Goal: Navigation & Orientation: Find specific page/section

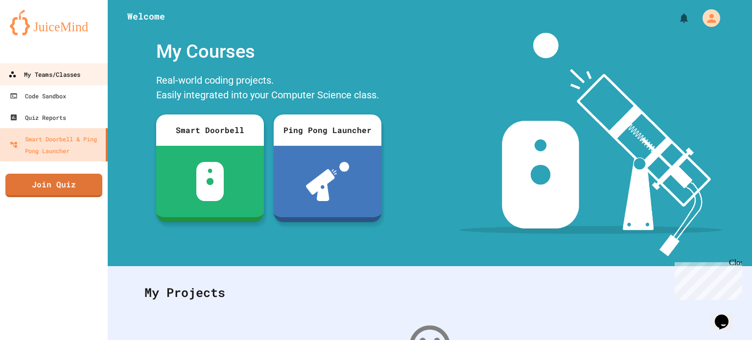
click at [68, 69] on div "My Teams/Classes" at bounding box center [44, 75] width 72 height 12
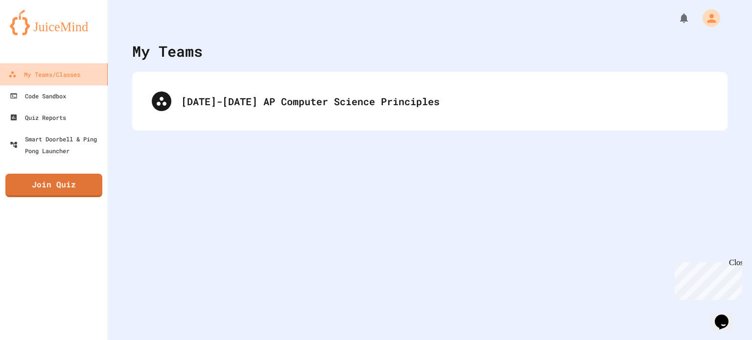
click at [66, 74] on div "My Teams/Classes" at bounding box center [44, 75] width 72 height 12
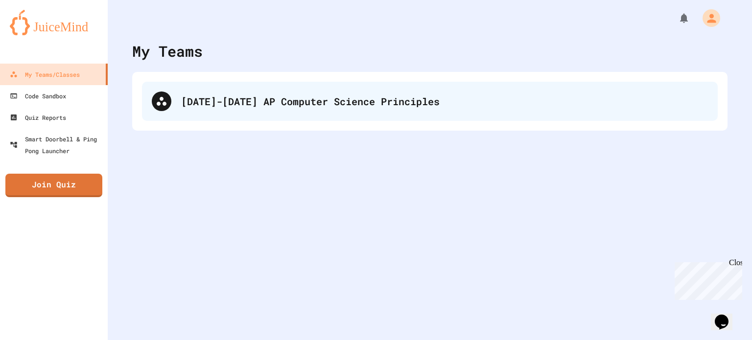
click at [223, 107] on div "[DATE]-[DATE] AP Computer Science Principles" at bounding box center [444, 101] width 527 height 15
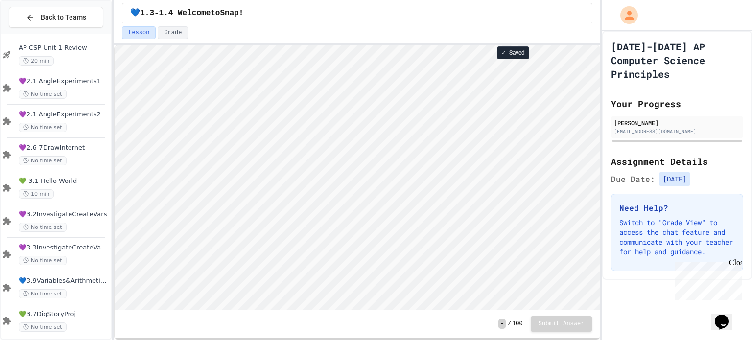
scroll to position [80, 0]
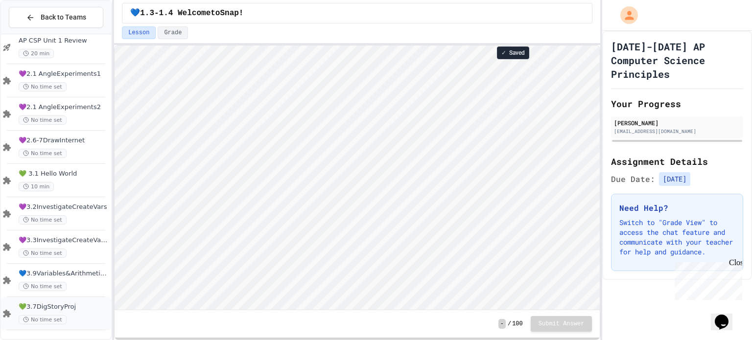
click at [77, 307] on span "💚3.7DigStoryProj" at bounding box center [64, 307] width 91 height 8
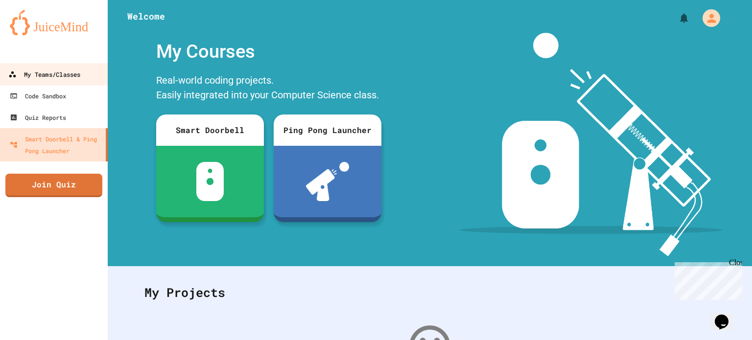
click at [63, 69] on div "My Teams/Classes" at bounding box center [44, 75] width 72 height 12
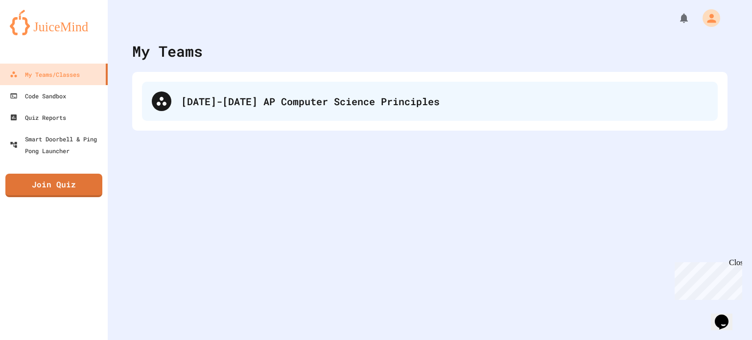
click at [221, 119] on div "[DATE]-[DATE] AP Computer Science Principles" at bounding box center [429, 101] width 575 height 39
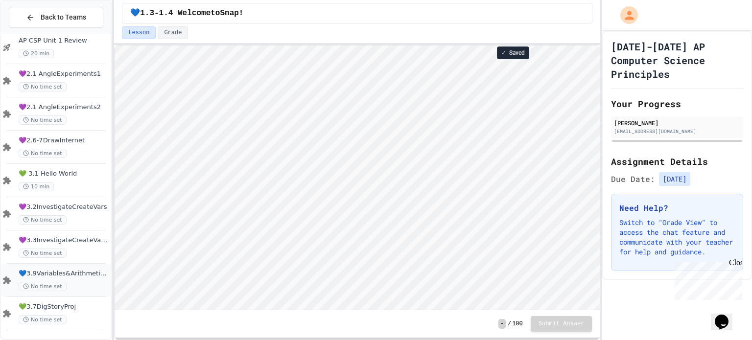
scroll to position [0, 0]
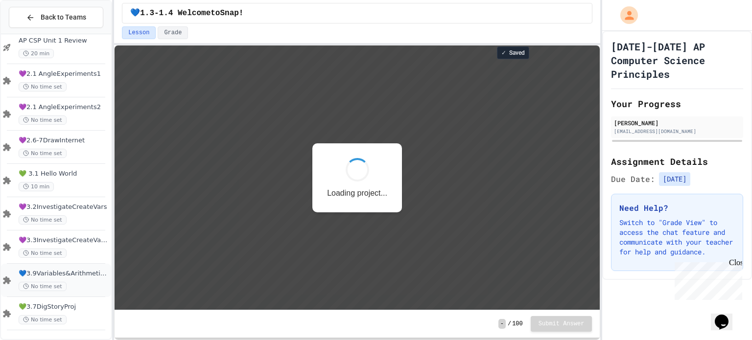
click at [83, 275] on span "💙3.9Variables&ArithmeticOp" at bounding box center [64, 274] width 91 height 8
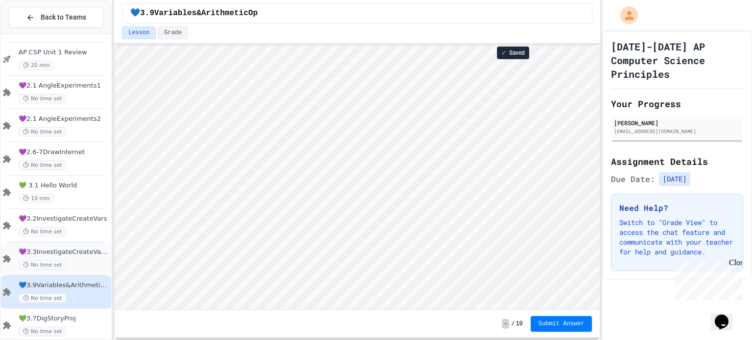
click at [70, 261] on div "No time set" at bounding box center [64, 264] width 91 height 9
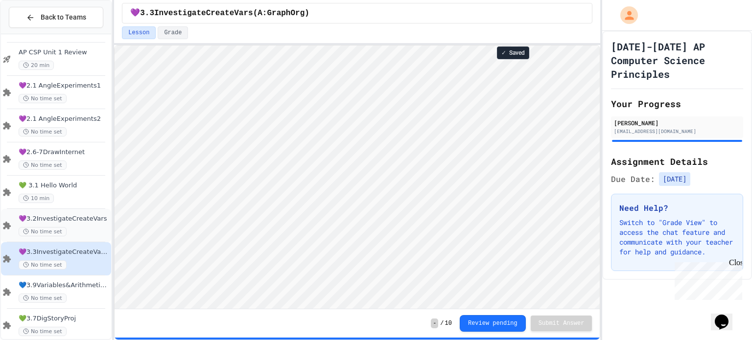
click at [77, 223] on div "💜3.2InvestigateCreateVars No time set" at bounding box center [64, 226] width 91 height 22
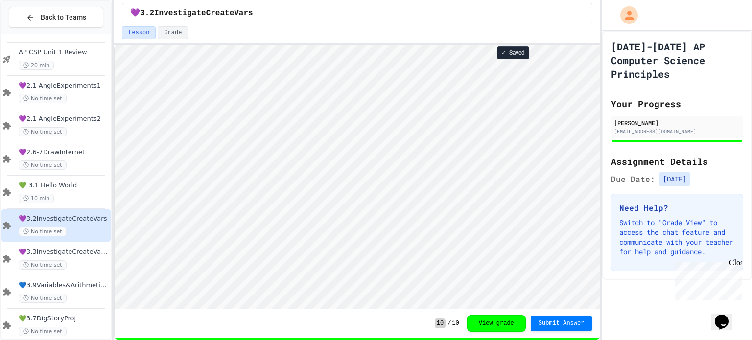
scroll to position [0, 0]
